Goal: Information Seeking & Learning: Compare options

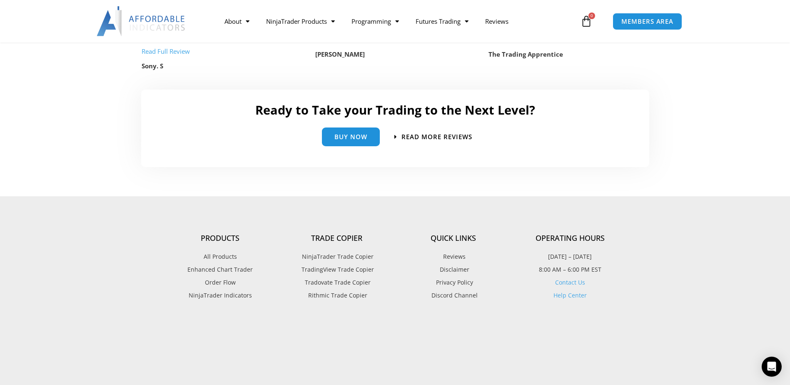
scroll to position [1785, 0]
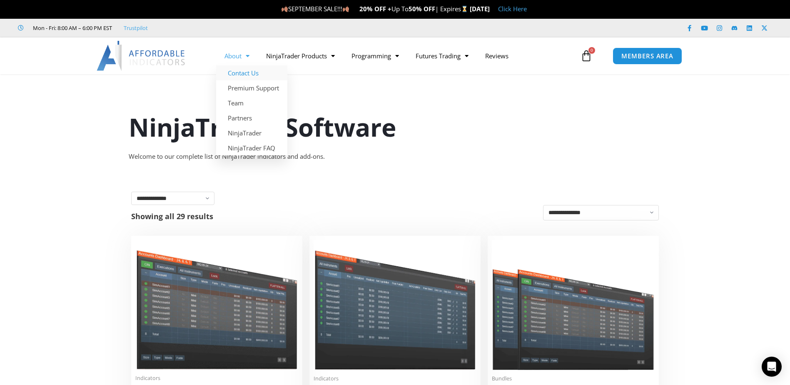
click at [245, 73] on link "Contact Us" at bounding box center [251, 72] width 71 height 15
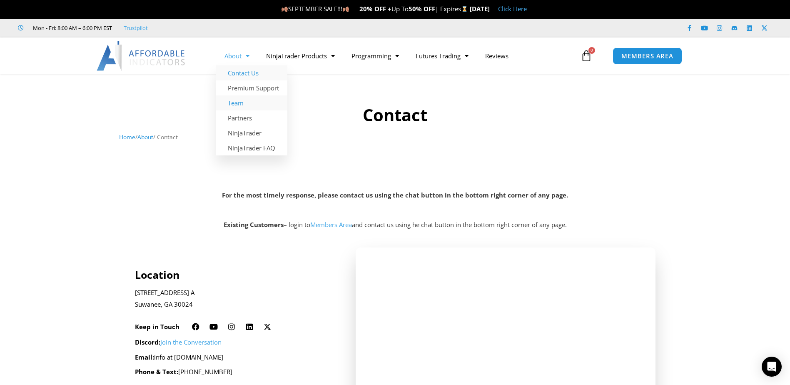
click at [245, 104] on link "Team" at bounding box center [251, 102] width 71 height 15
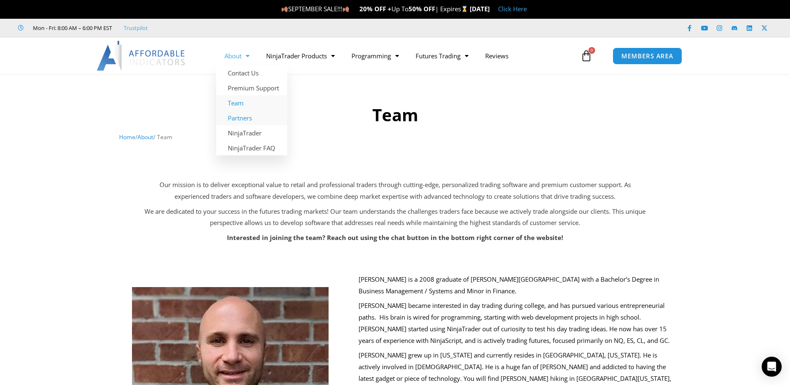
click at [246, 120] on link "Partners" at bounding box center [251, 117] width 71 height 15
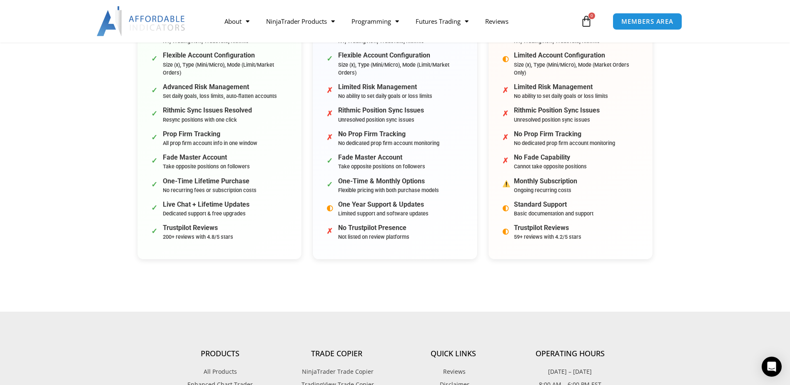
scroll to position [250, 0]
